Goal: Find contact information: Find work email

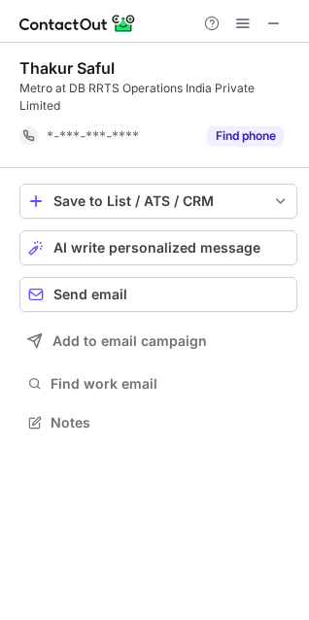
scroll to position [392, 309]
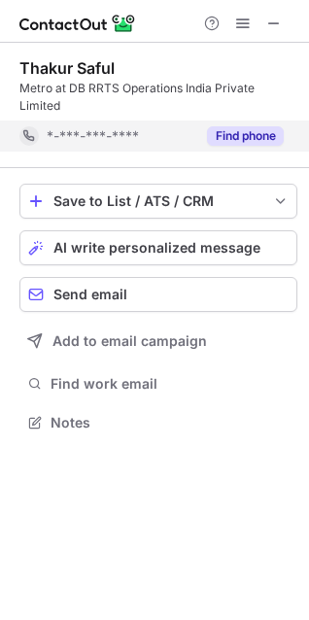
click at [226, 126] on button "Find phone" at bounding box center [245, 135] width 77 height 19
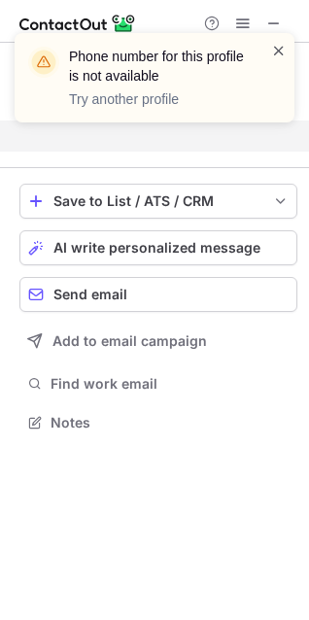
click at [284, 59] on span at bounding box center [279, 50] width 16 height 19
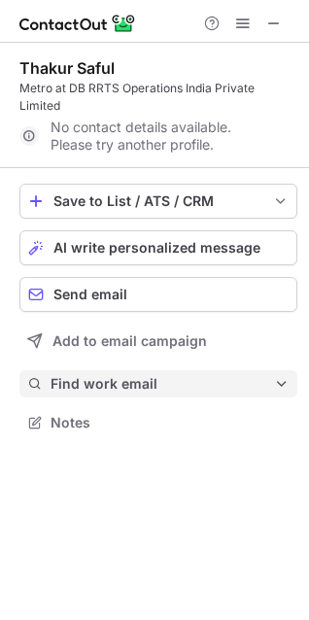
click at [117, 375] on span "Find work email" at bounding box center [163, 383] width 224 height 17
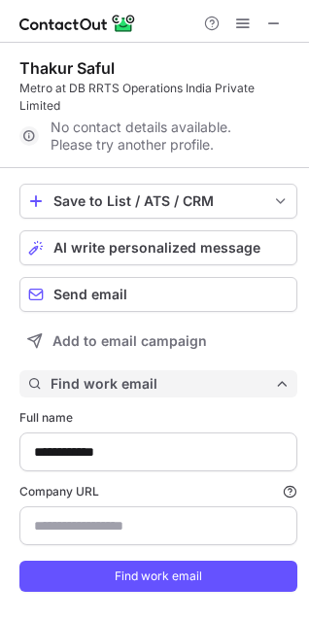
scroll to position [615, 295]
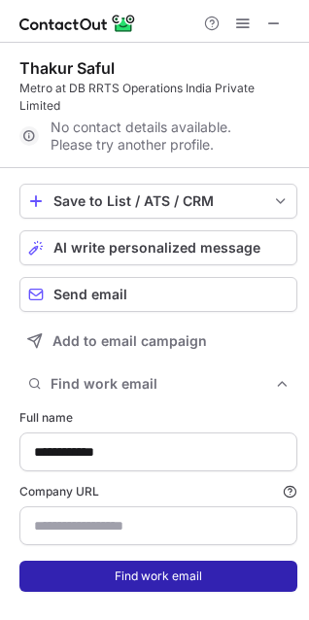
click at [144, 576] on button "Find work email" at bounding box center [158, 576] width 278 height 31
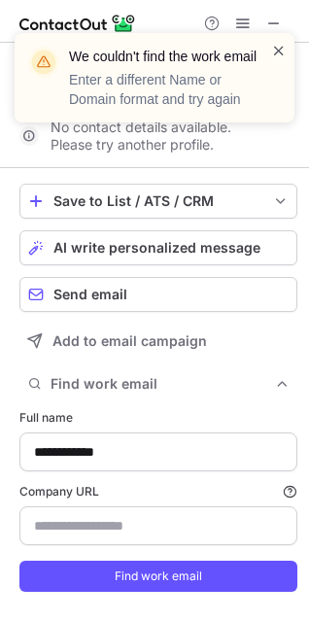
click at [282, 55] on span at bounding box center [279, 50] width 16 height 19
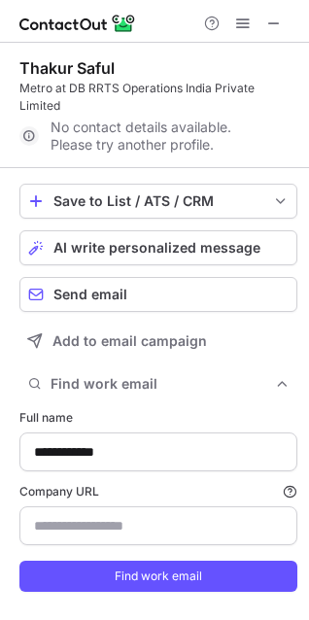
click at [50, 92] on div "We couldn't find the work email Enter a different Name or Domain format and try…" at bounding box center [146, 78] width 249 height 74
click at [254, 27] on button at bounding box center [242, 23] width 23 height 23
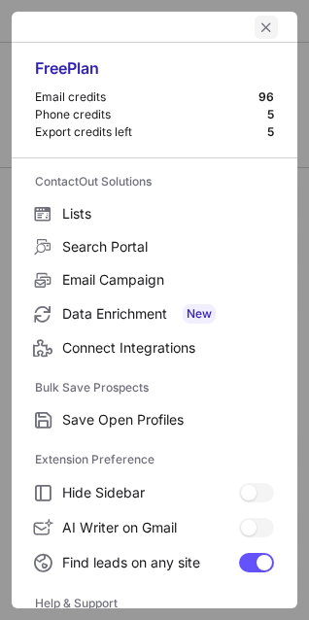
click at [259, 26] on span "left-button" at bounding box center [267, 27] width 16 height 16
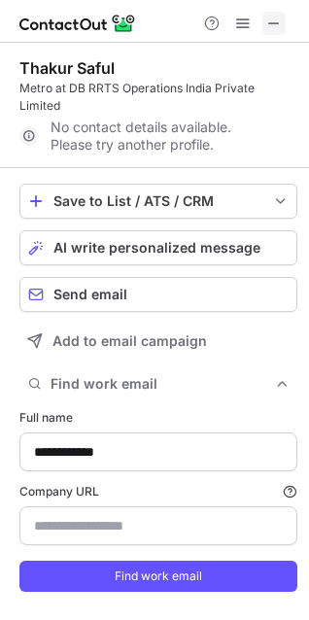
click at [280, 25] on span at bounding box center [274, 24] width 16 height 16
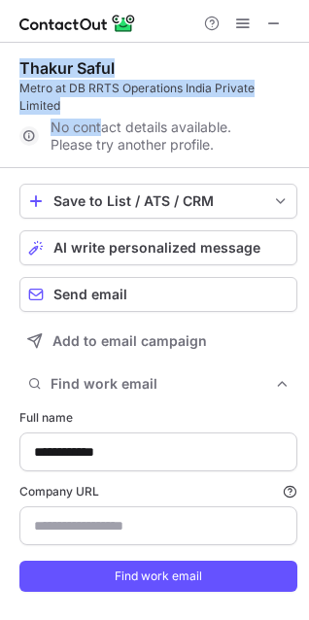
drag, startPoint x: 23, startPoint y: 68, endPoint x: 100, endPoint y: 132, distance: 100.1
click at [100, 132] on div "Thakur Saful Metro at DB RRTS Operations India Private Limited No contact detai…" at bounding box center [158, 104] width 278 height 93
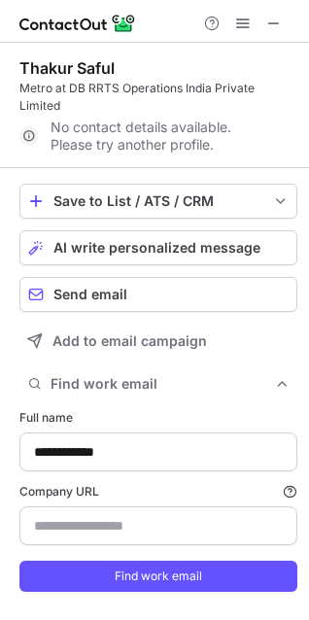
click at [183, 116] on div "Thakur Saful Metro at DB RRTS Operations India Private Limited No contact detai…" at bounding box center [158, 104] width 278 height 93
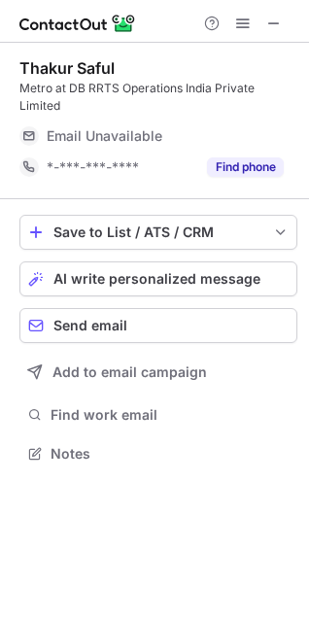
scroll to position [423, 309]
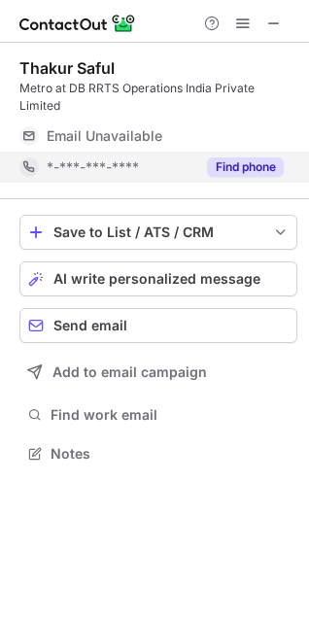
click at [247, 157] on button "Find phone" at bounding box center [245, 166] width 77 height 19
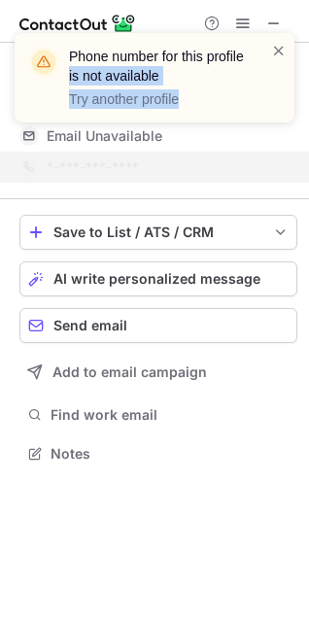
drag, startPoint x: 64, startPoint y: 76, endPoint x: 205, endPoint y: 89, distance: 141.6
click at [205, 89] on div "Phone number for this profile is not available Try another profile" at bounding box center [146, 78] width 249 height 74
click at [205, 89] on p "Try another profile" at bounding box center [158, 98] width 179 height 19
